Goal: Find specific fact: Find specific fact

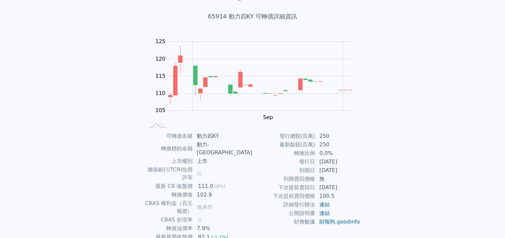
scroll to position [66, 0]
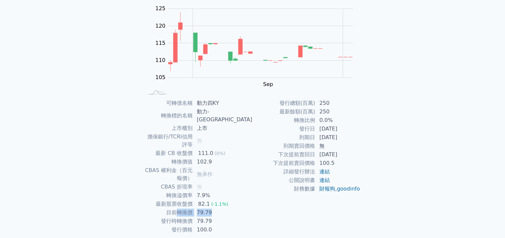
drag, startPoint x: 192, startPoint y: 187, endPoint x: 229, endPoint y: 186, distance: 37.2
click at [229, 208] on tr "目前轉換價 79.79" at bounding box center [199, 212] width 108 height 9
copy tr "轉換價 79.79"
click at [187, 217] on td "發行時轉換價" at bounding box center [169, 221] width 48 height 9
drag, startPoint x: 192, startPoint y: 188, endPoint x: 238, endPoint y: 188, distance: 46.1
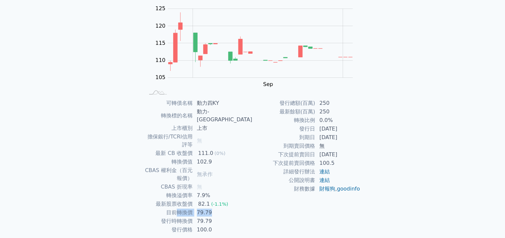
click at [238, 208] on tr "目前轉換價 79.79" at bounding box center [199, 212] width 108 height 9
copy tr "轉換價 79.79"
